Goal: Find specific page/section: Find specific page/section

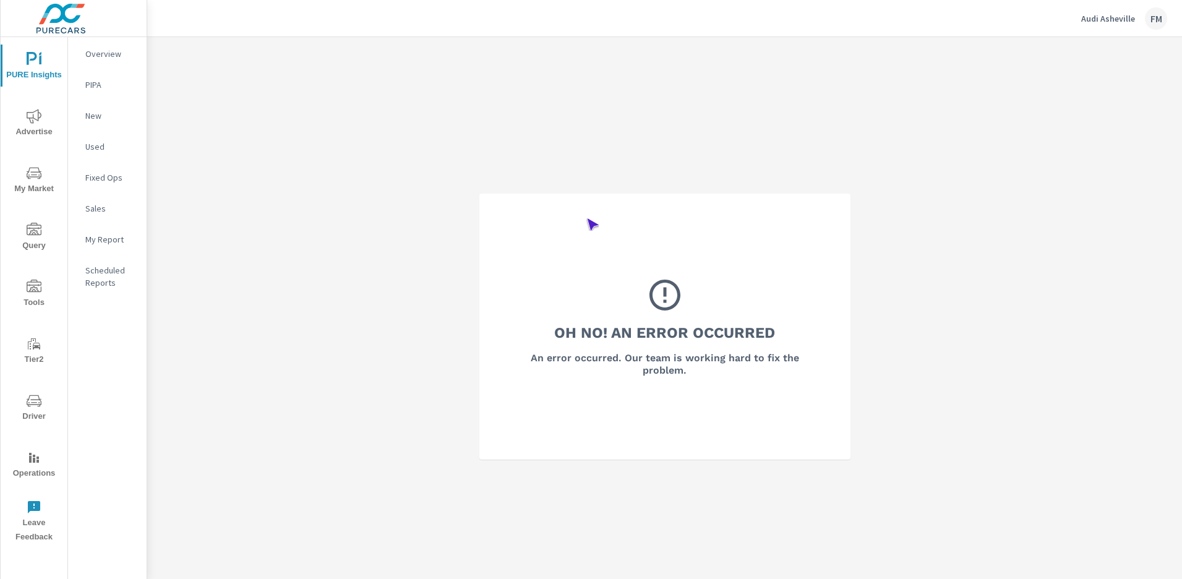
click at [34, 465] on span "Operations" at bounding box center [33, 465] width 59 height 30
